Goal: Find specific page/section: Find specific page/section

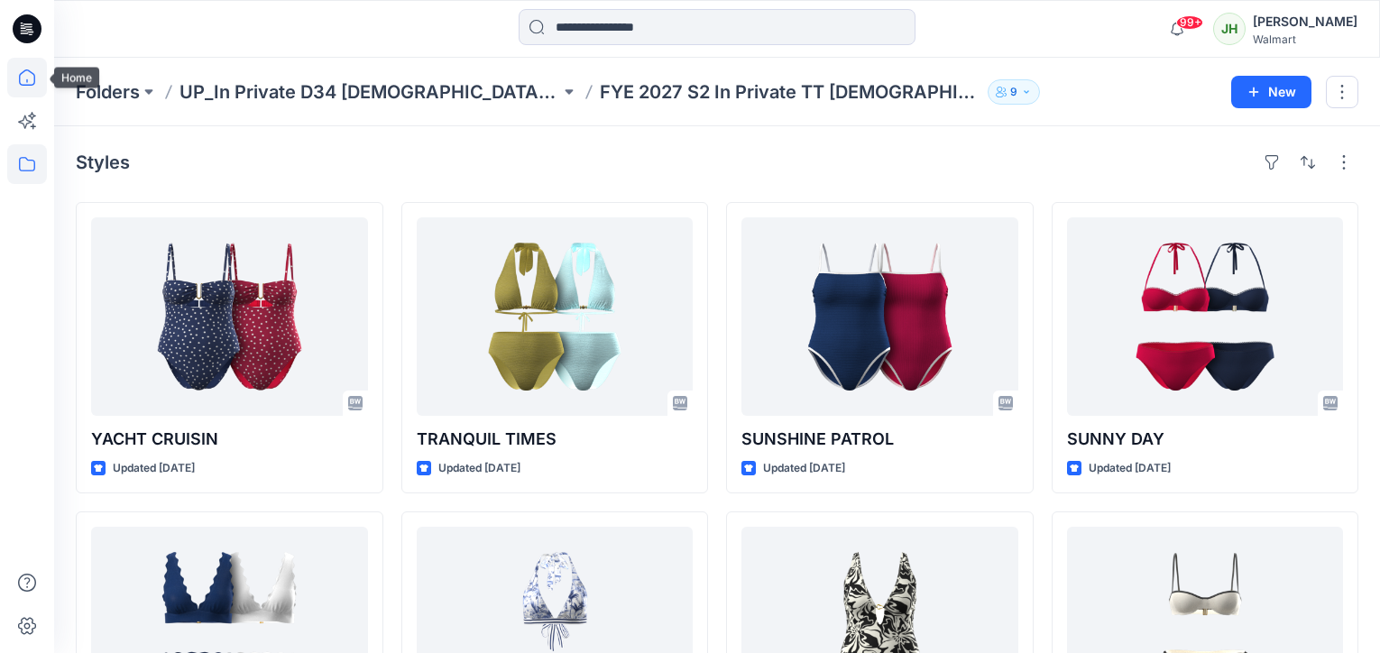
click at [30, 78] on icon at bounding box center [27, 78] width 40 height 40
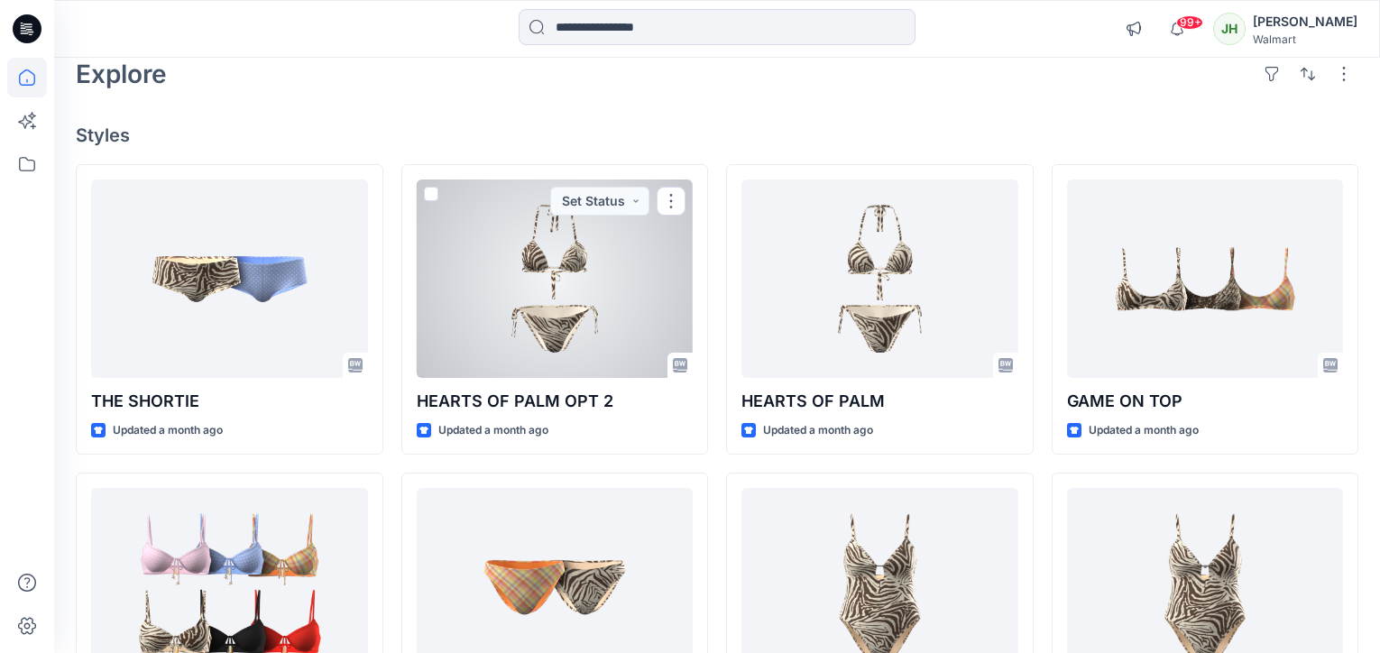
scroll to position [92, 0]
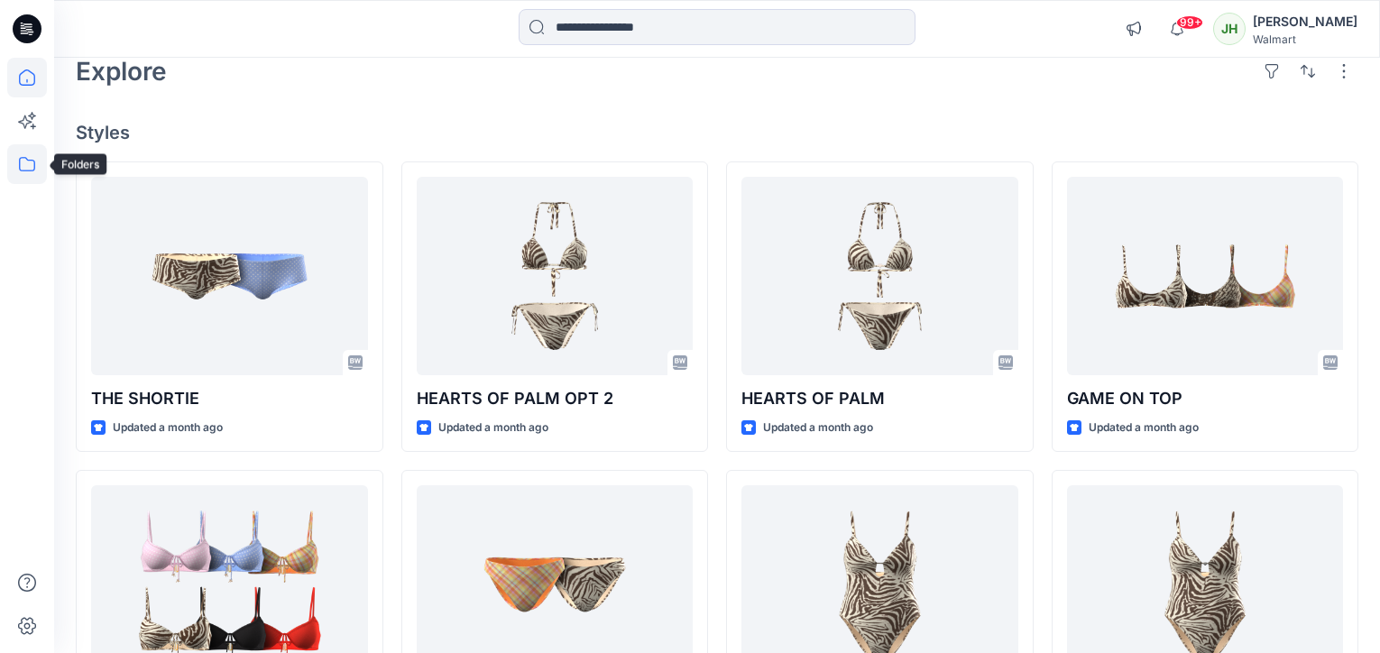
click at [41, 151] on icon at bounding box center [27, 164] width 40 height 40
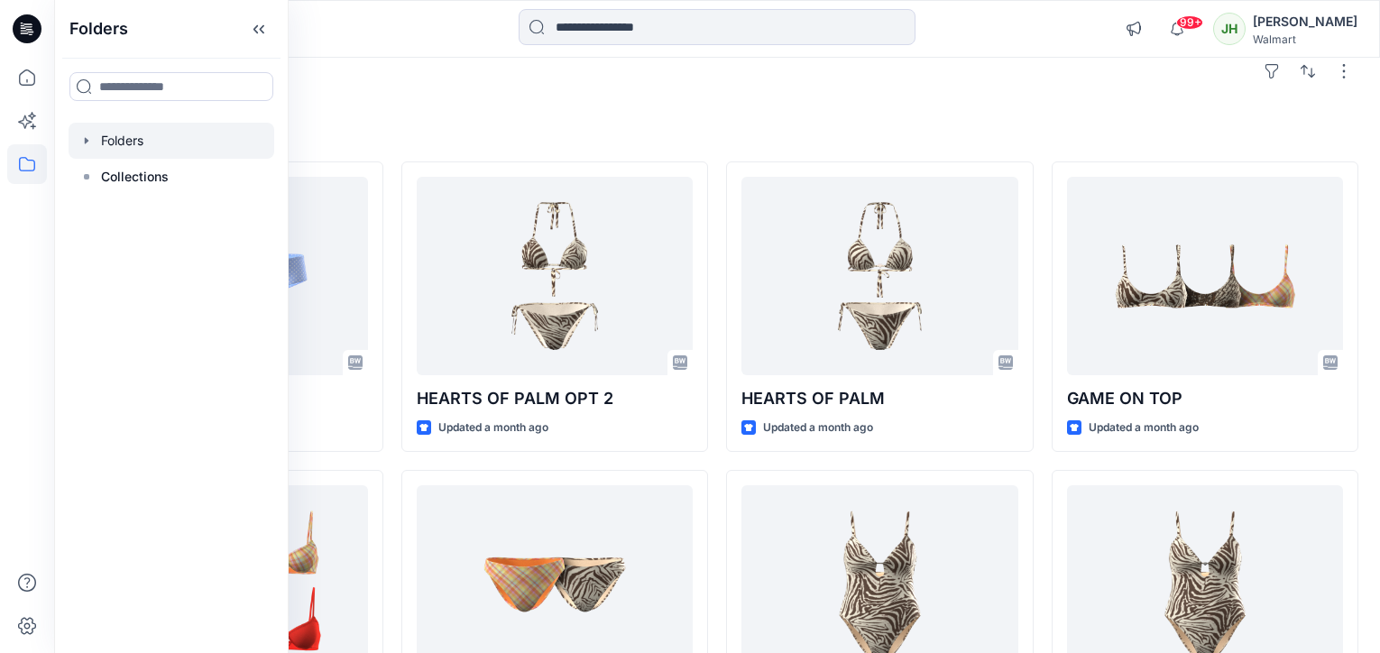
click at [167, 148] on div at bounding box center [172, 141] width 206 height 36
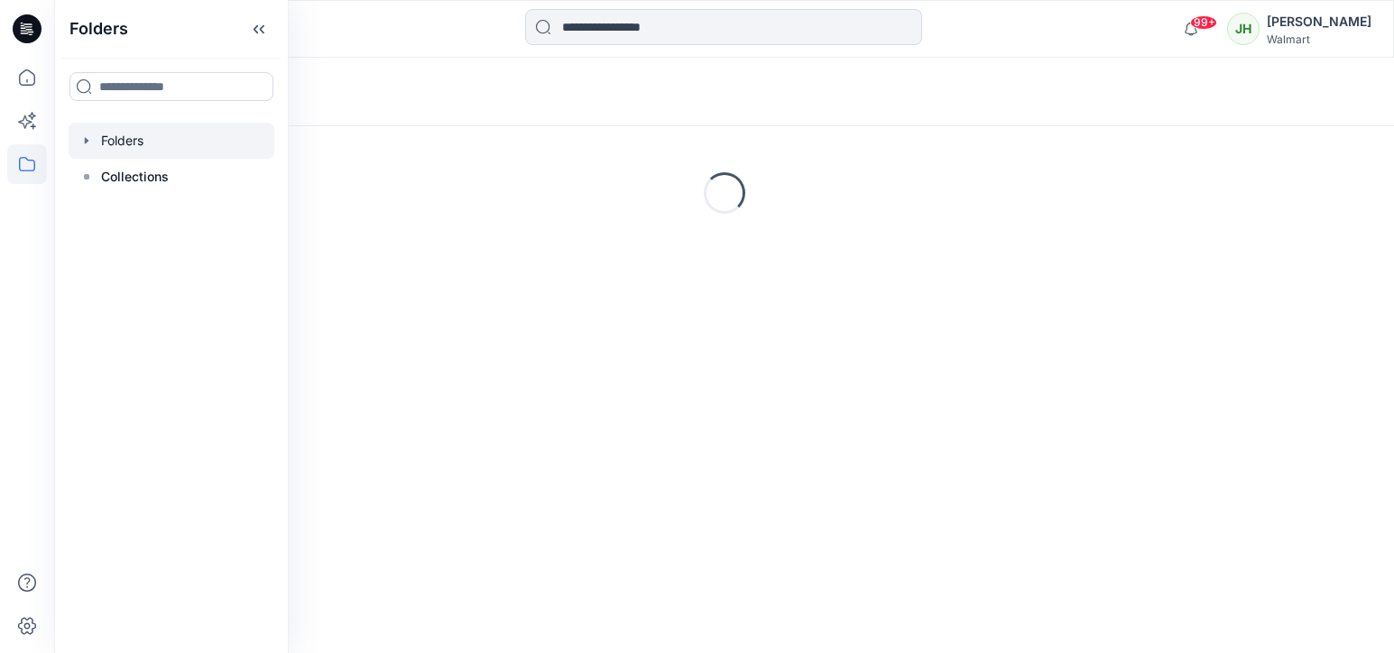
click at [613, 95] on div "Folders" at bounding box center [654, 91] width 1156 height 25
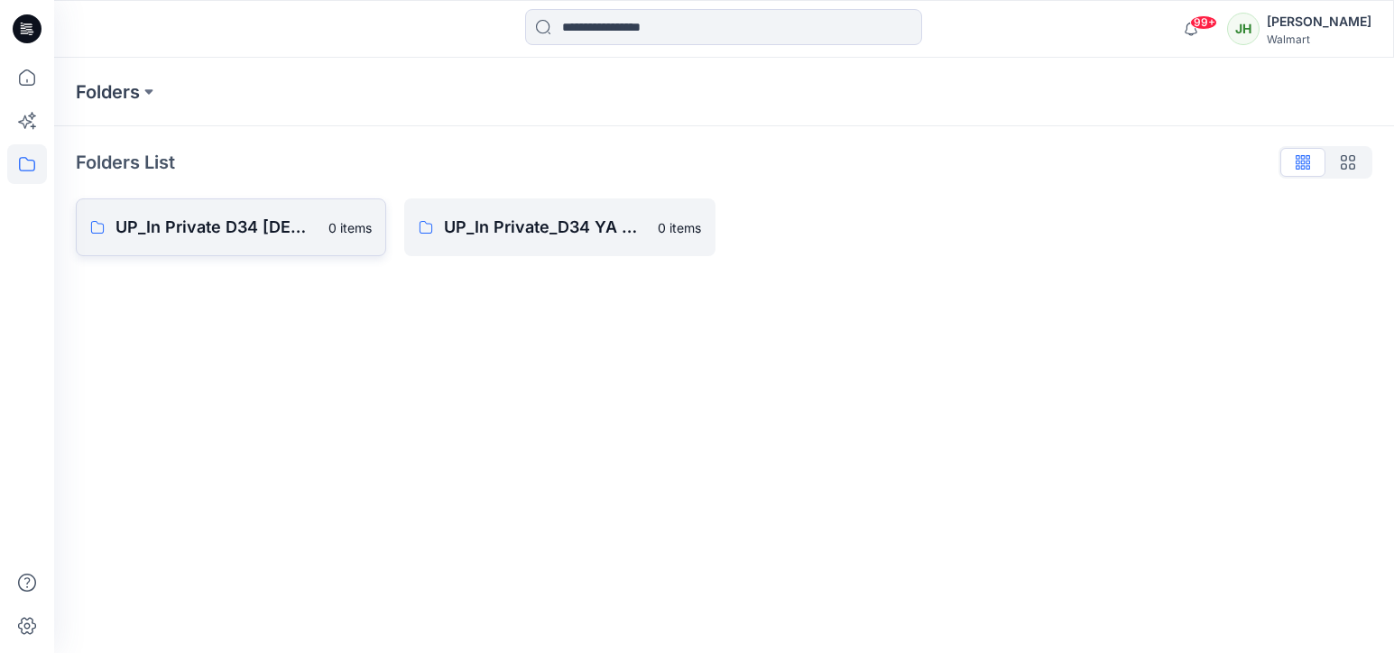
click at [259, 237] on p "UP_In Private D34 [DEMOGRAPHIC_DATA] TT Swim" at bounding box center [216, 227] width 202 height 25
click at [471, 226] on p "UP_In Private_D34 YA NoBo Swim" at bounding box center [545, 227] width 202 height 25
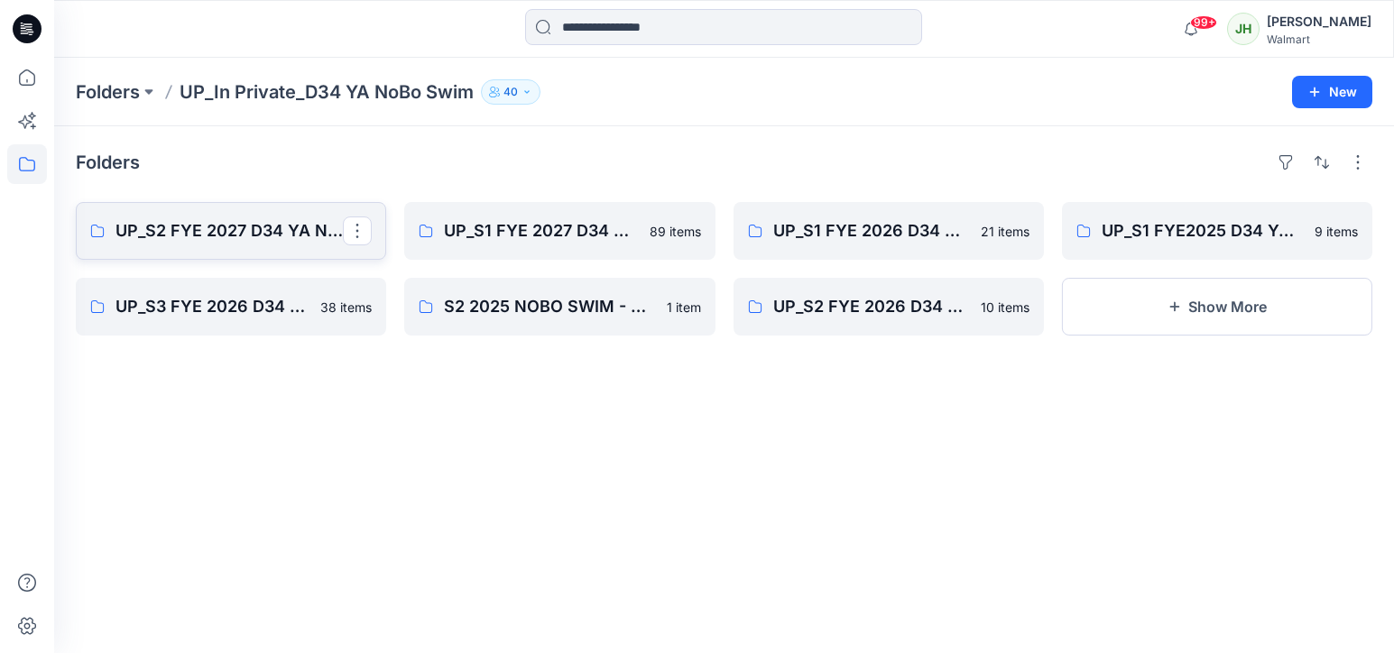
click at [207, 217] on link "UP_S2 FYE 2027 D34 YA NoBo Swim In Private" at bounding box center [231, 231] width 310 height 58
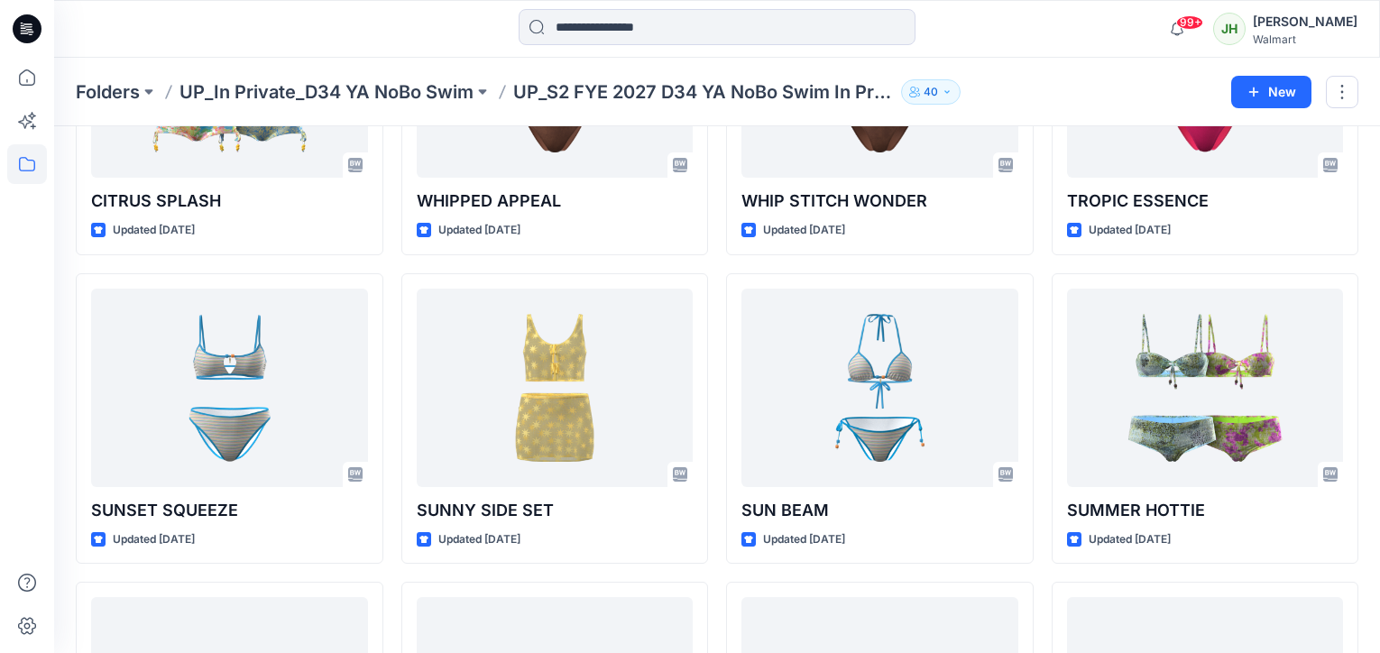
scroll to position [1360, 0]
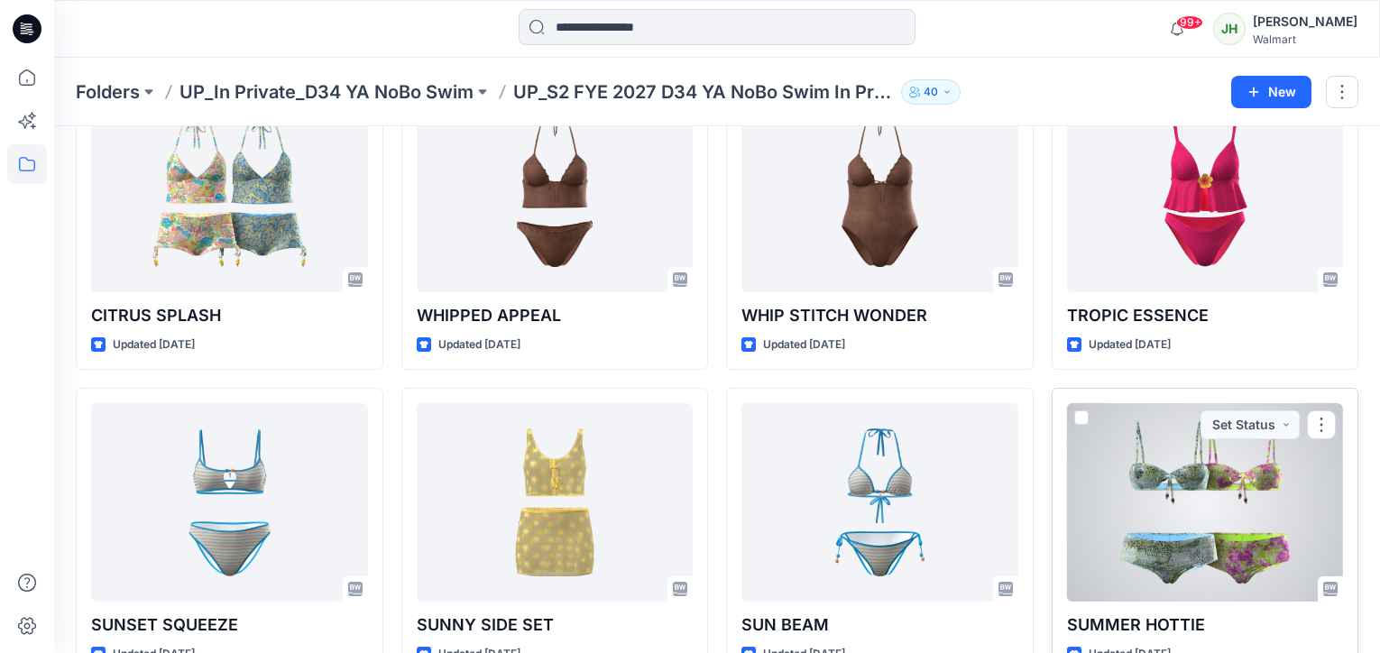
click at [1188, 495] on div at bounding box center [1205, 502] width 277 height 198
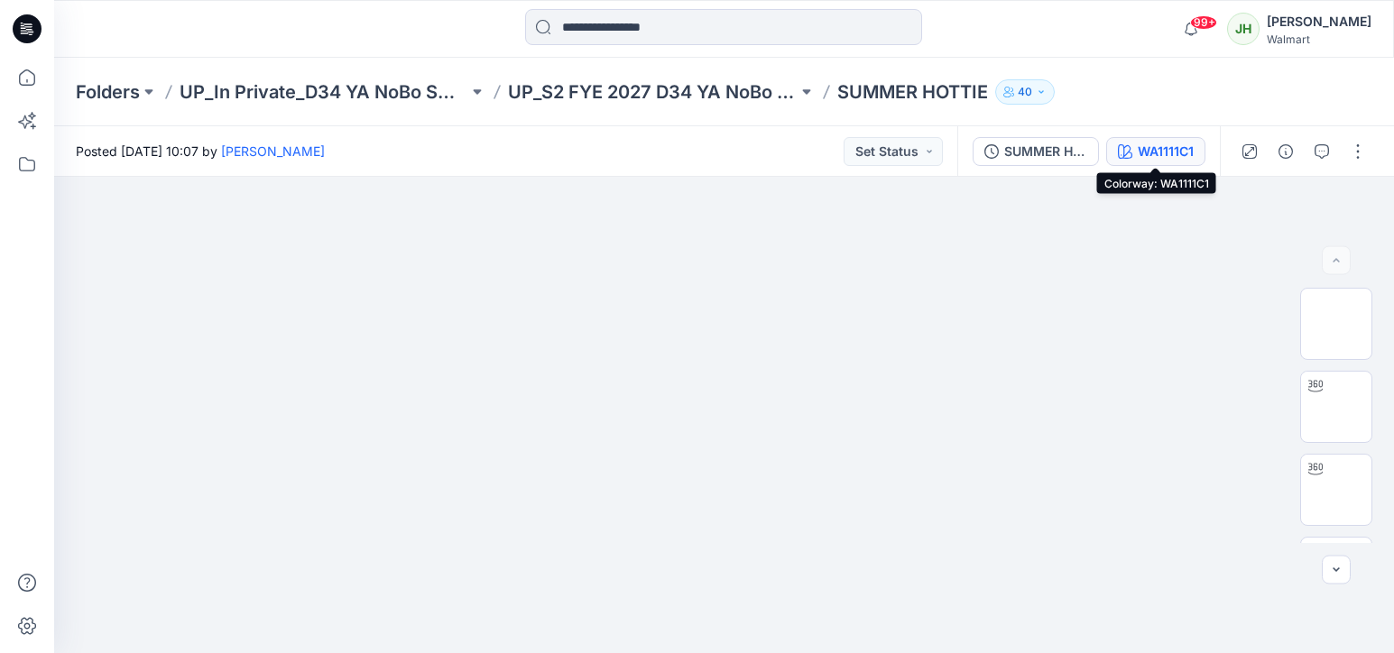
click at [1188, 153] on div "WA1111C1" at bounding box center [1166, 152] width 56 height 20
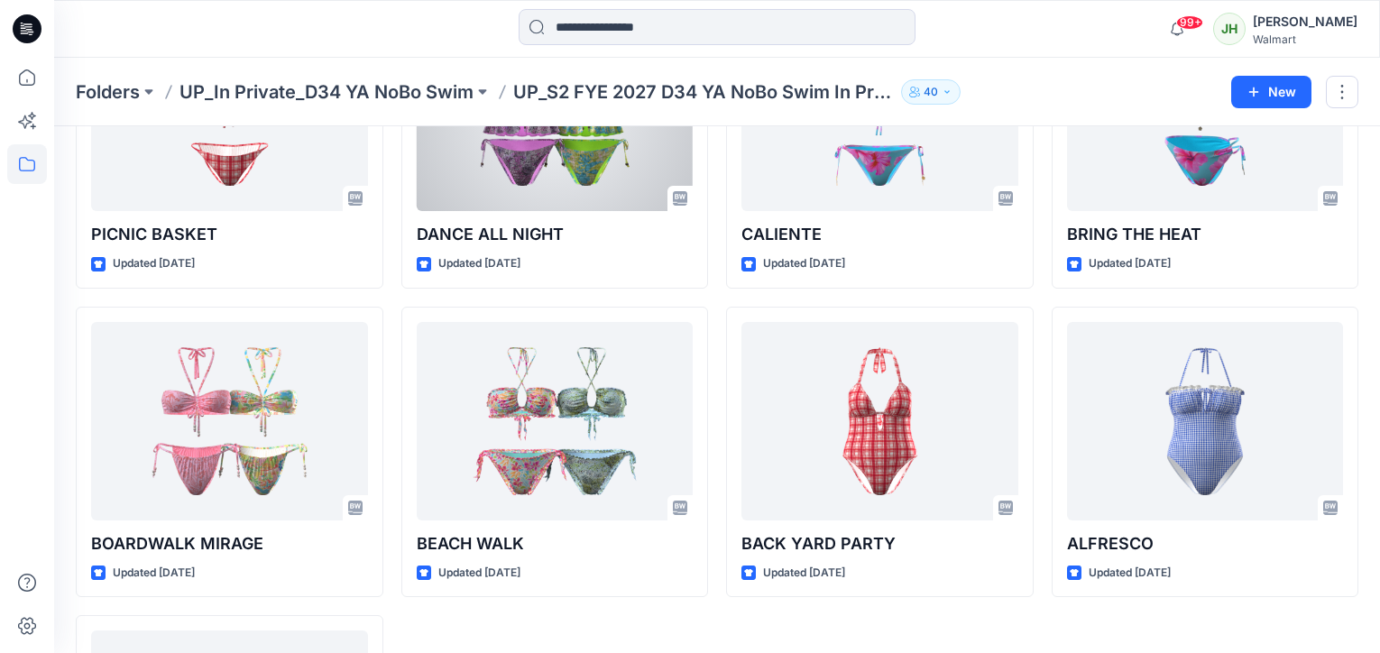
scroll to position [2697, 0]
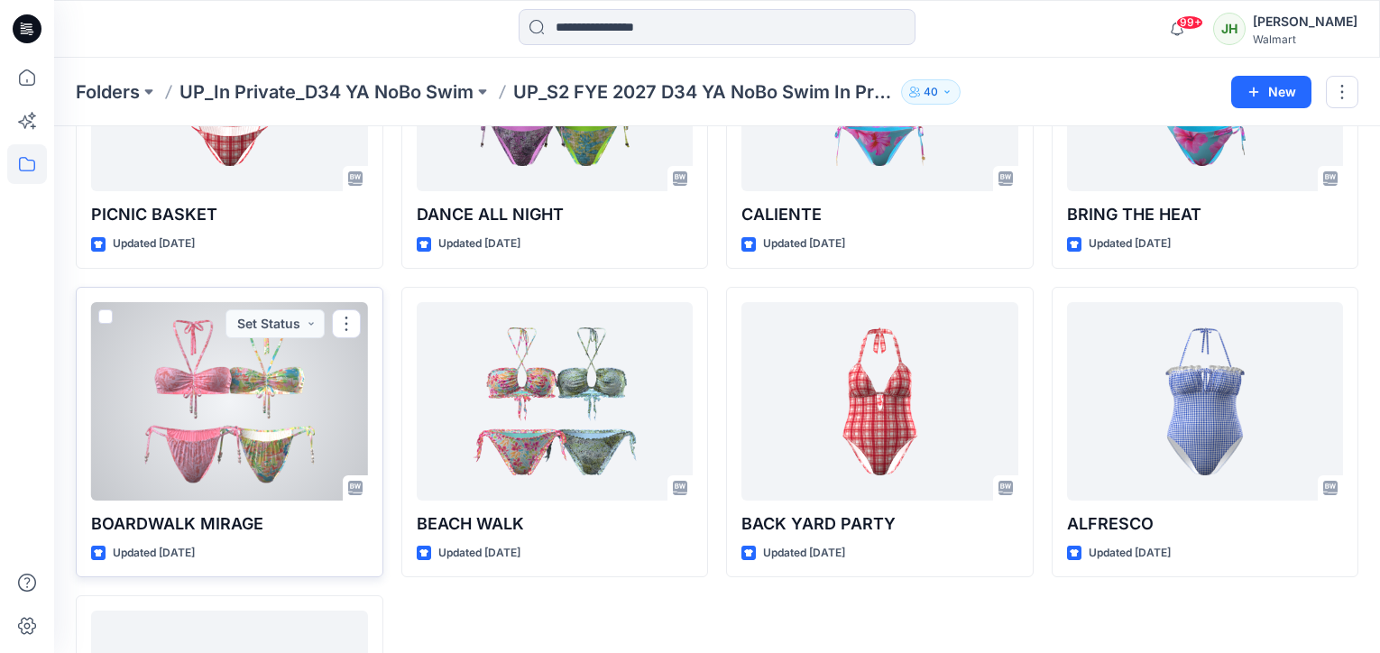
click at [205, 359] on div at bounding box center [229, 401] width 277 height 198
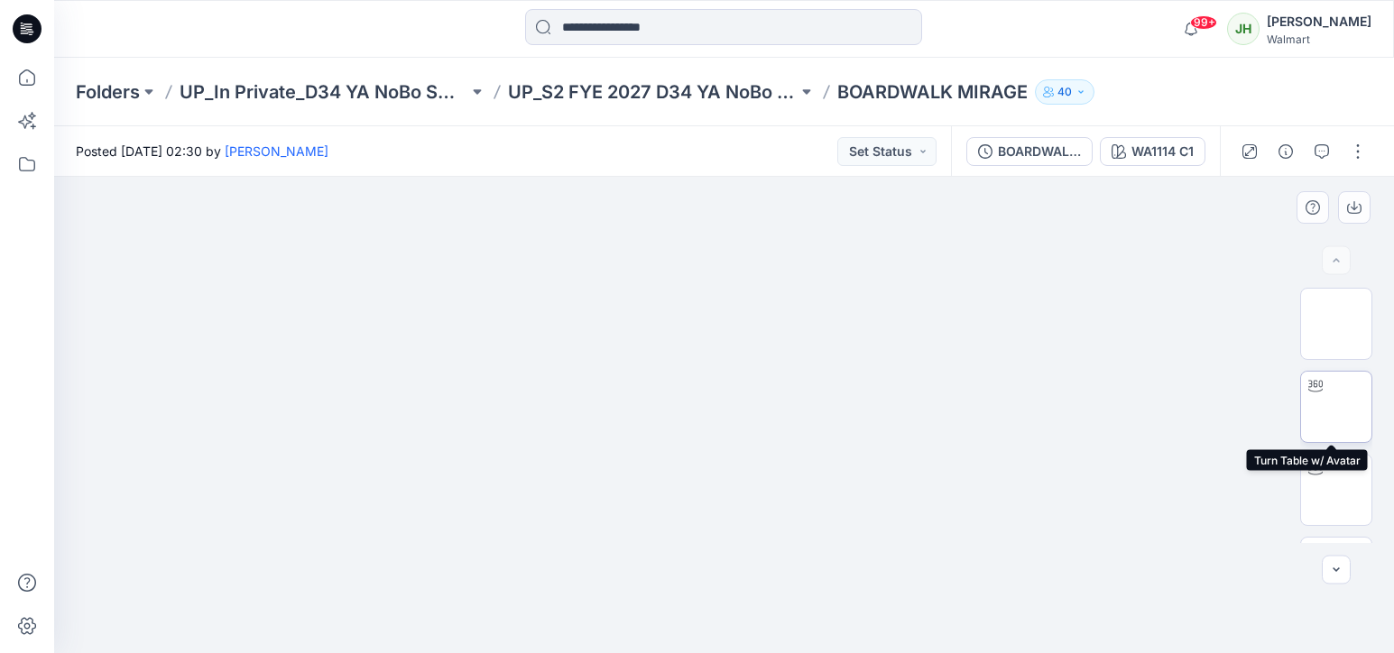
click at [1336, 407] on img at bounding box center [1336, 407] width 0 height 0
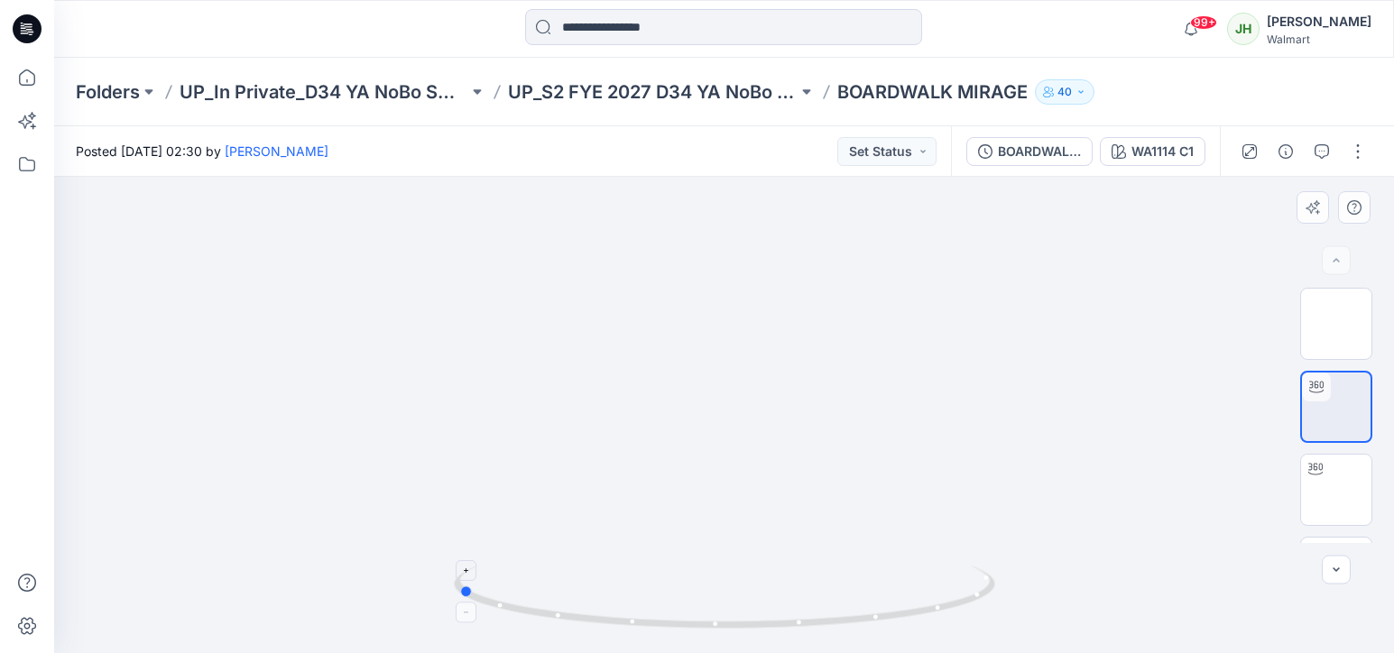
drag, startPoint x: 742, startPoint y: 628, endPoint x: 475, endPoint y: 619, distance: 267.2
click at [475, 619] on icon at bounding box center [727, 600] width 546 height 68
click at [696, 406] on div at bounding box center [724, 415] width 1340 height 476
drag, startPoint x: 678, startPoint y: 621, endPoint x: 940, endPoint y: 616, distance: 261.7
click at [954, 615] on icon at bounding box center [727, 600] width 546 height 68
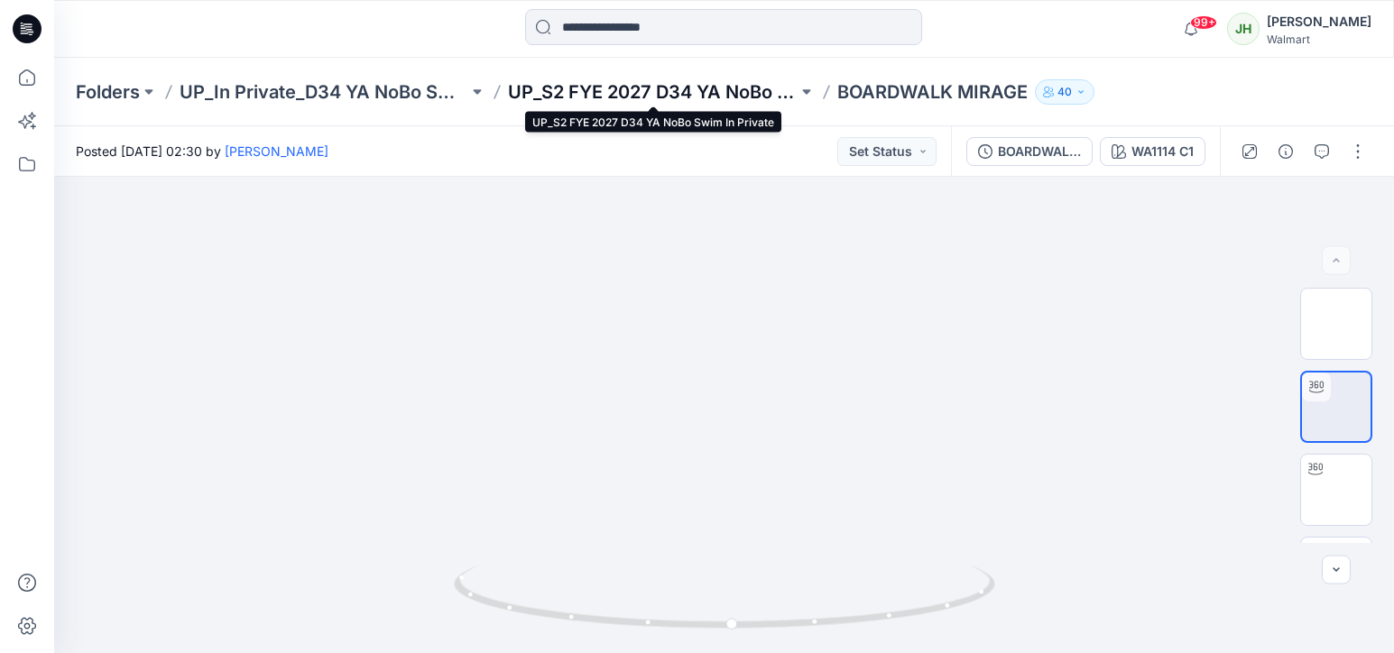
click at [728, 88] on p "UP_S2 FYE 2027 D34 YA NoBo Swim In Private" at bounding box center [652, 91] width 289 height 25
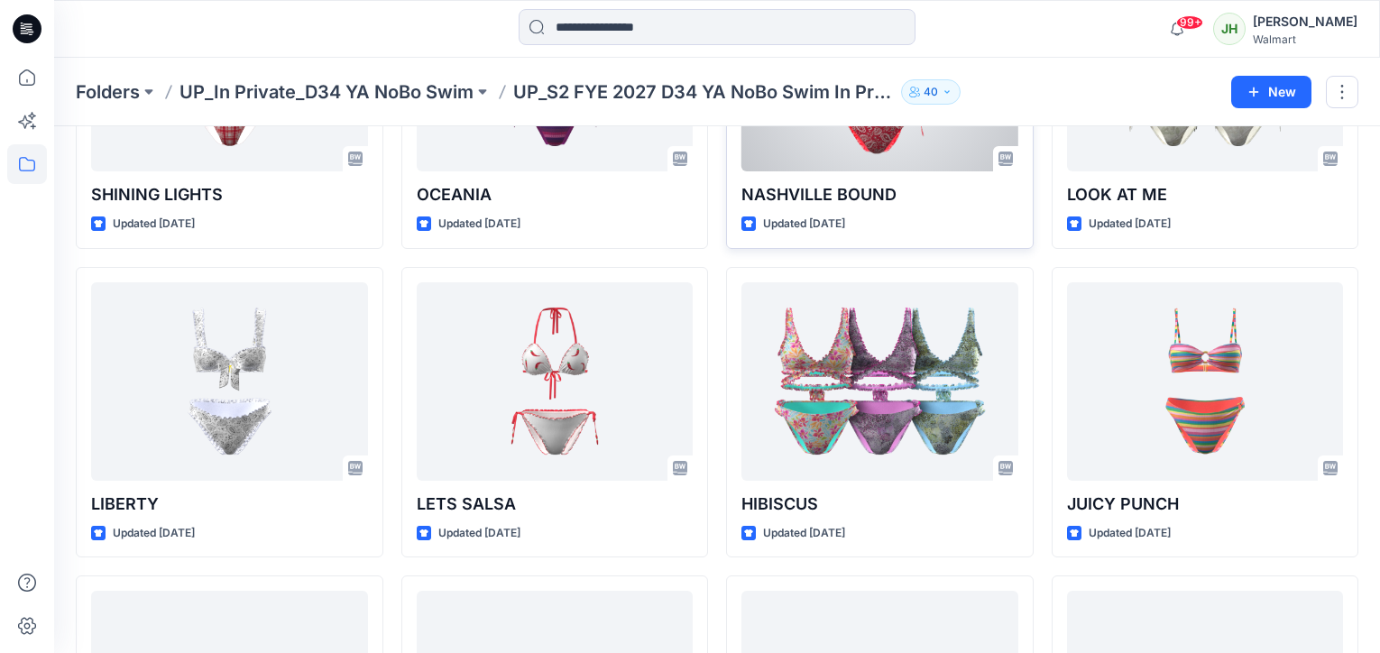
scroll to position [245, 0]
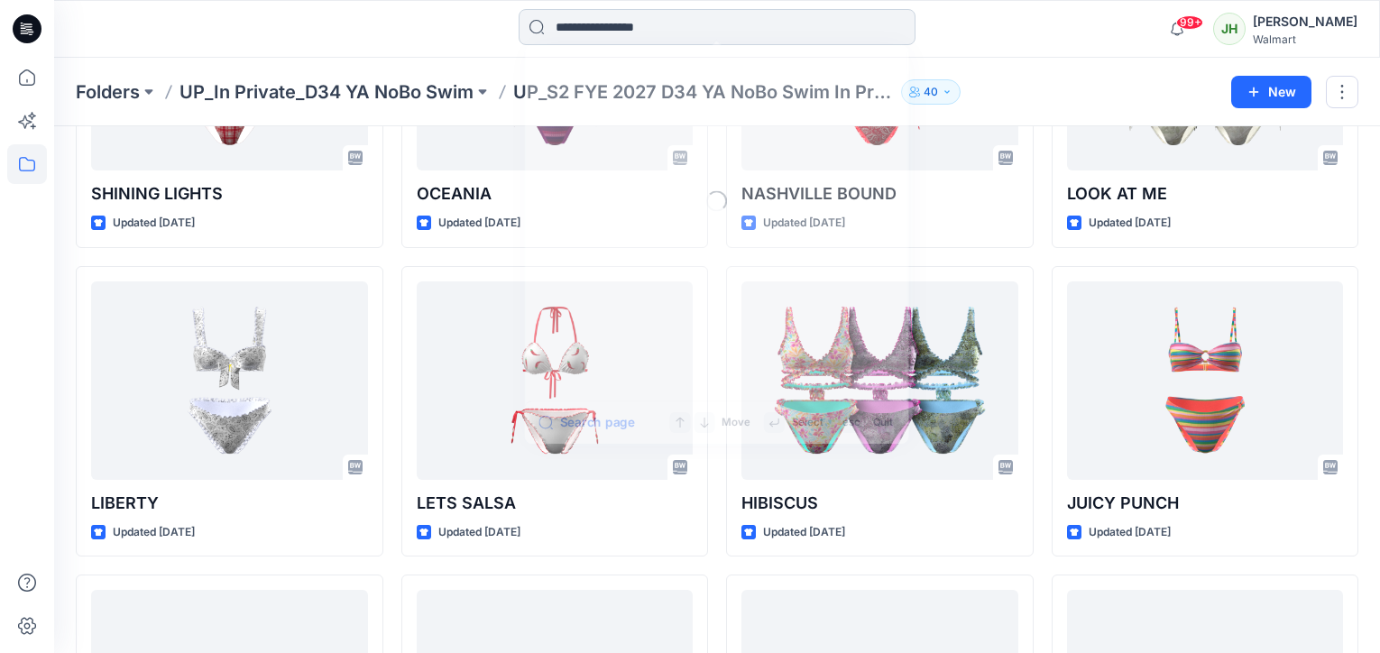
click at [650, 38] on input at bounding box center [717, 27] width 397 height 36
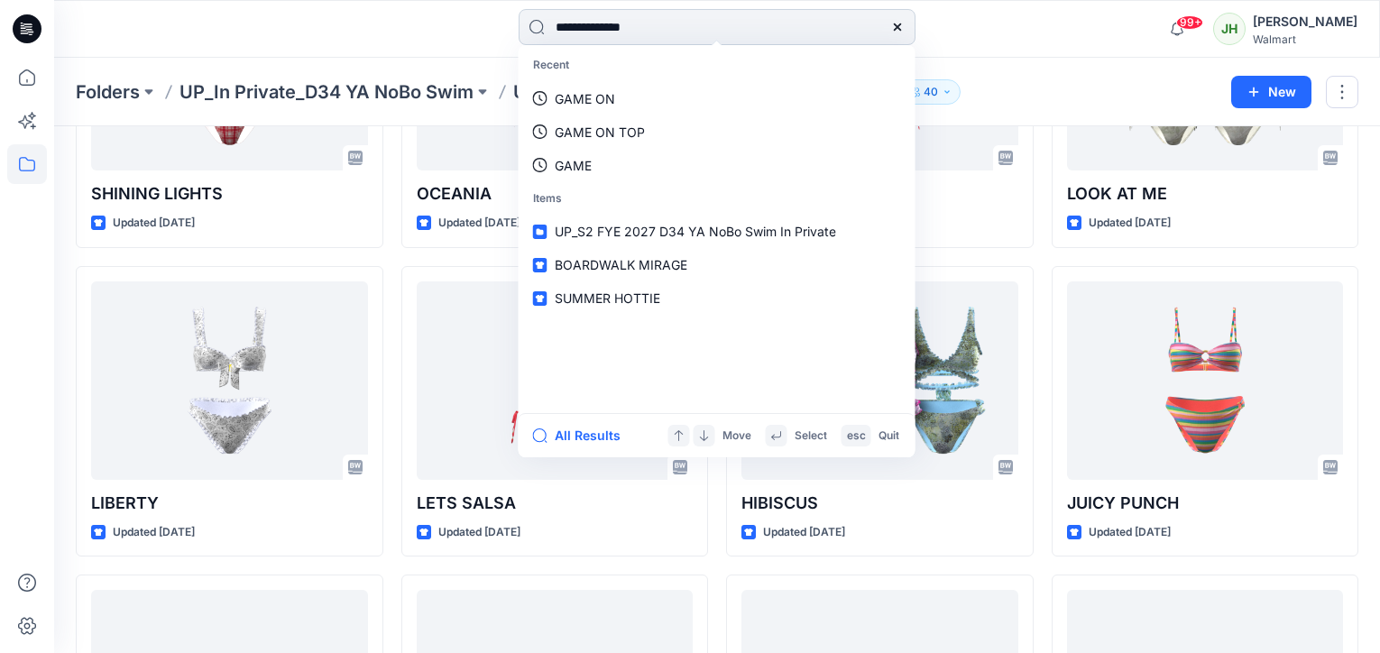
type input "**********"
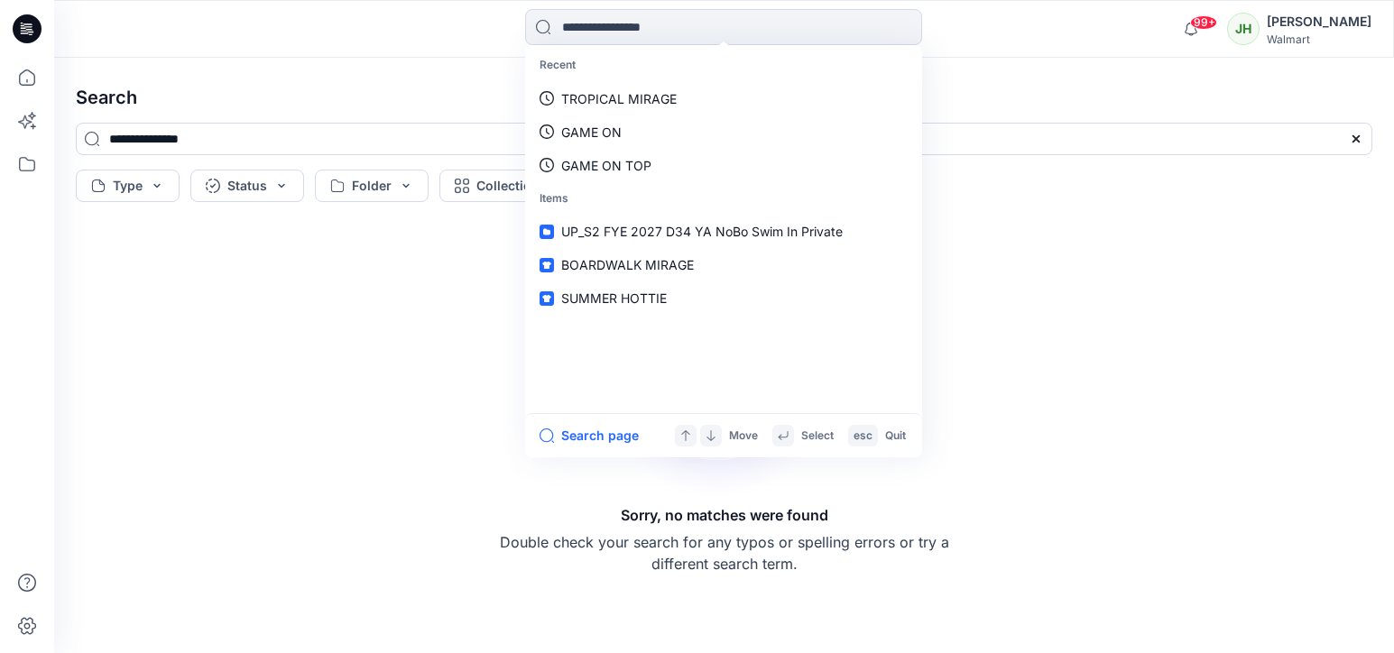
click at [1057, 305] on div "Sorry, no matches were found Double check your search for any typos or spelling…" at bounding box center [723, 431] width 1325 height 415
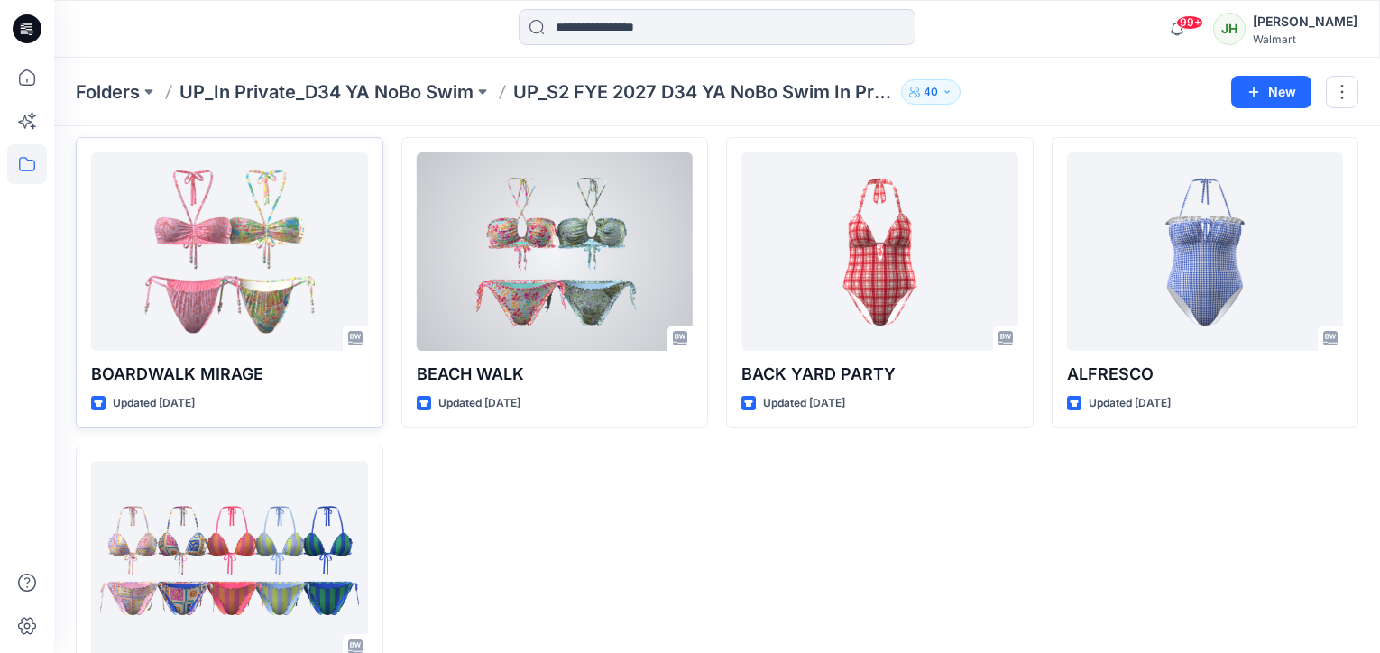
scroll to position [2835, 0]
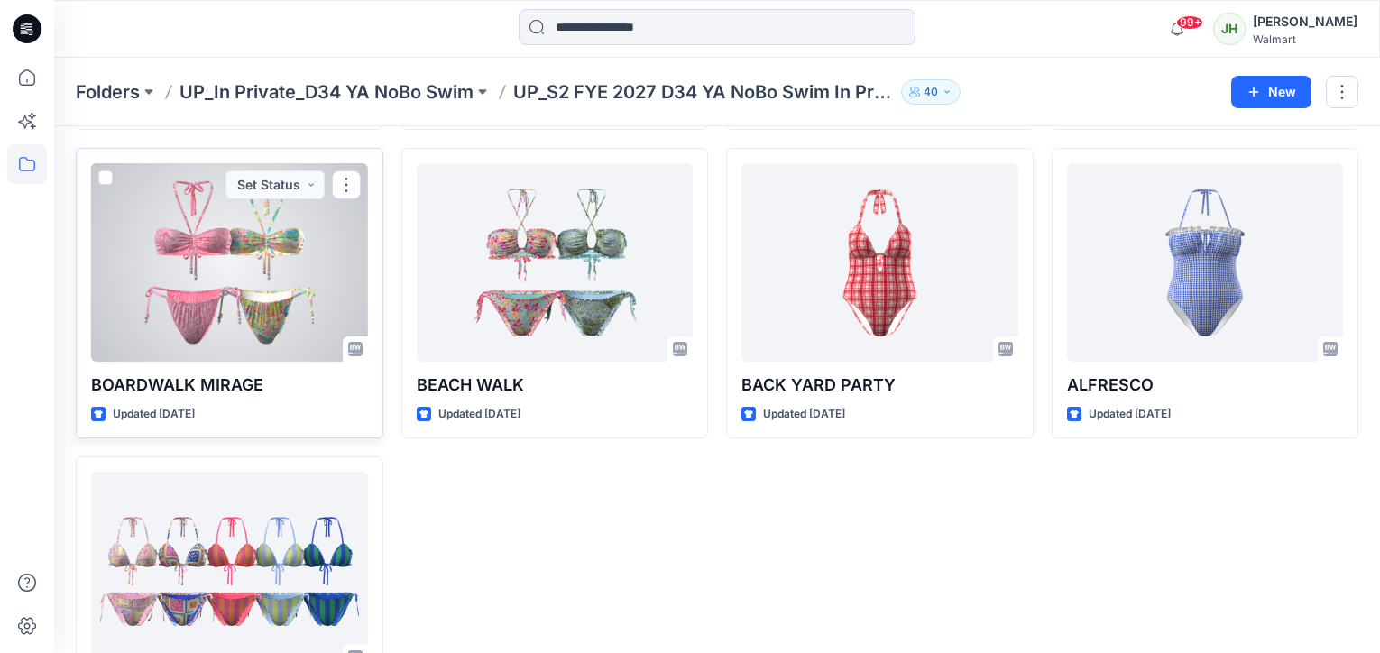
click at [227, 300] on div at bounding box center [229, 262] width 277 height 198
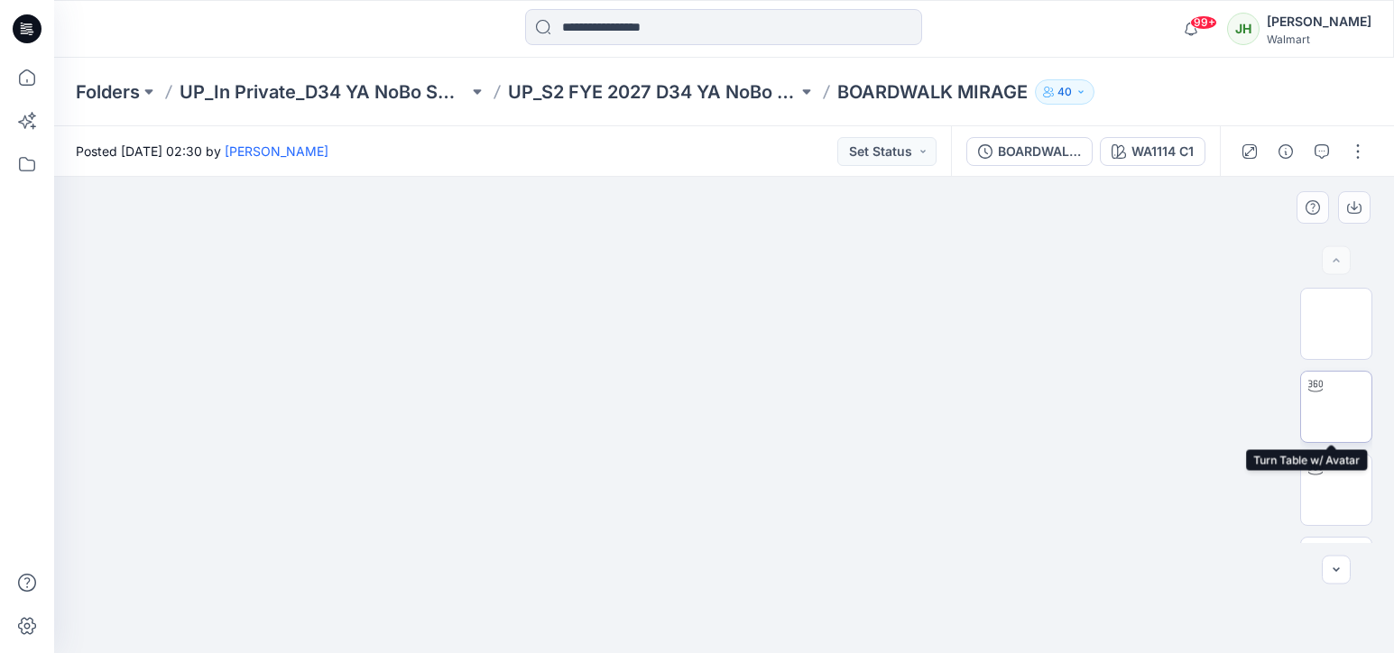
click at [1336, 407] on img at bounding box center [1336, 407] width 0 height 0
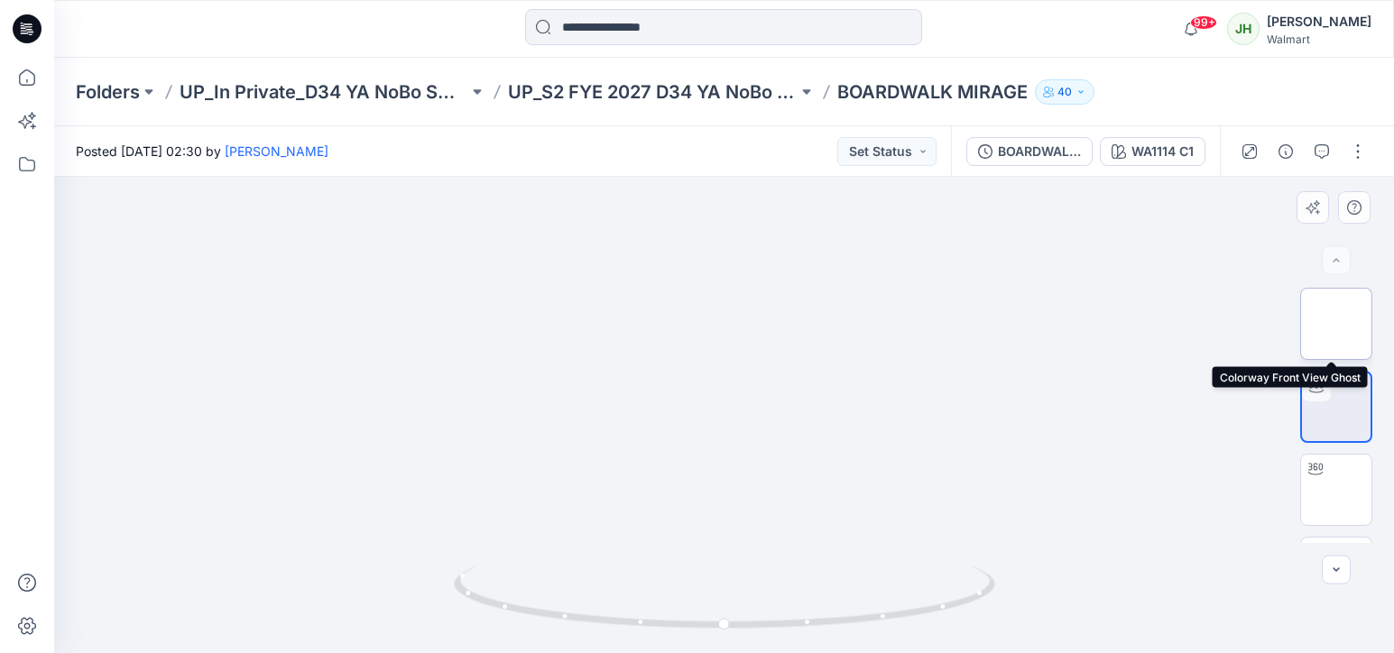
click at [1336, 324] on img at bounding box center [1336, 324] width 0 height 0
